Goal: Task Accomplishment & Management: Complete application form

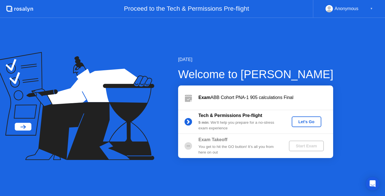
click at [307, 125] on button "Let's Go" at bounding box center [307, 122] width 30 height 11
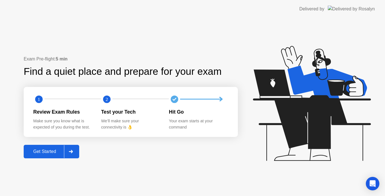
click at [58, 153] on div "Get Started" at bounding box center [44, 151] width 39 height 5
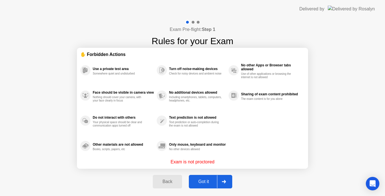
click at [195, 182] on div "Got it" at bounding box center [203, 181] width 26 height 5
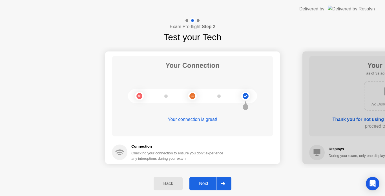
click at [195, 182] on div "Next" at bounding box center [203, 183] width 25 height 5
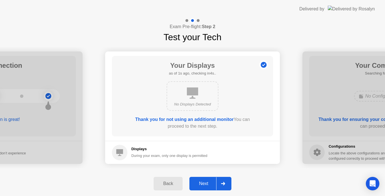
click at [200, 184] on div "Next" at bounding box center [203, 183] width 25 height 5
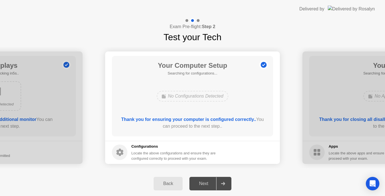
click at [200, 184] on div "Next" at bounding box center [203, 183] width 25 height 5
click at [204, 184] on div "Next" at bounding box center [203, 183] width 25 height 5
click at [208, 182] on div "Next" at bounding box center [203, 183] width 25 height 5
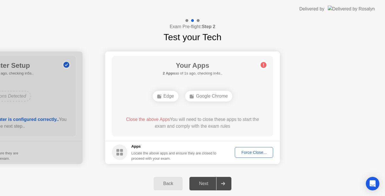
click at [259, 155] on div "Force Close..." at bounding box center [254, 152] width 34 height 5
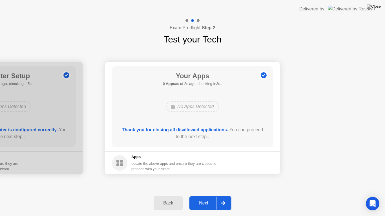
click at [208, 196] on div "Next" at bounding box center [203, 203] width 25 height 5
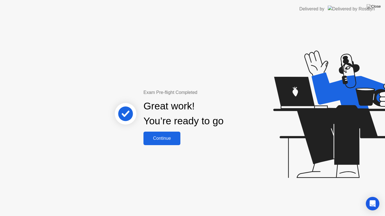
click at [157, 136] on div "Continue" at bounding box center [162, 138] width 34 height 5
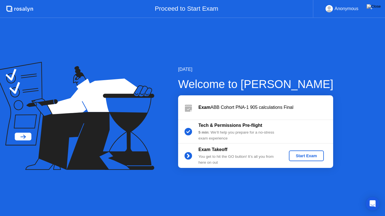
click at [308, 158] on div "Start Exam" at bounding box center [306, 156] width 30 height 5
